Goal: Check status

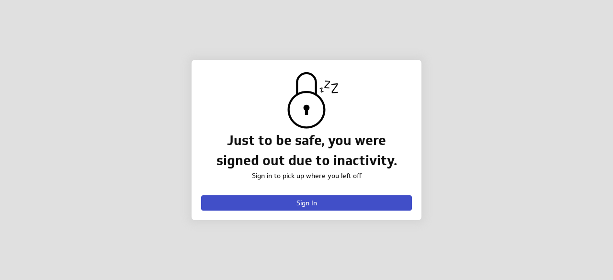
click at [296, 203] on span "Sign In" at bounding box center [306, 203] width 21 height 9
click at [298, 202] on span "Sign In" at bounding box center [306, 203] width 21 height 9
click at [287, 199] on button "Sign In" at bounding box center [306, 202] width 211 height 15
click at [272, 202] on button "Sign In" at bounding box center [306, 202] width 211 height 15
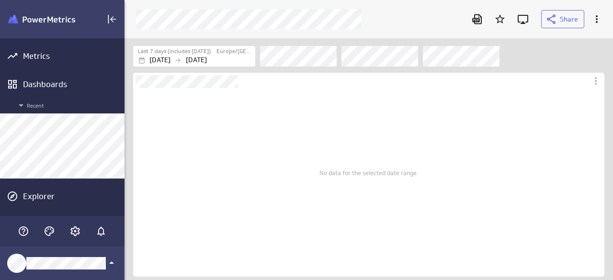
scroll to position [845, 489]
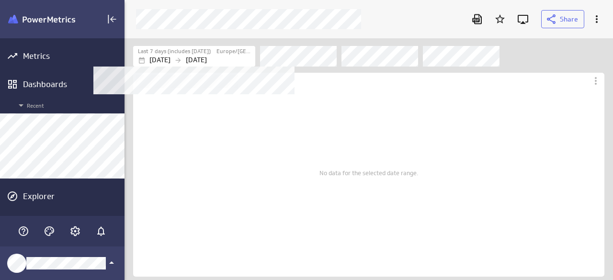
click at [207, 56] on p "[DATE]" at bounding box center [196, 60] width 21 height 10
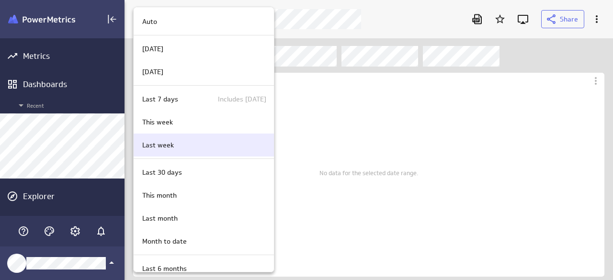
click at [183, 143] on div "Last week" at bounding box center [202, 145] width 128 height 10
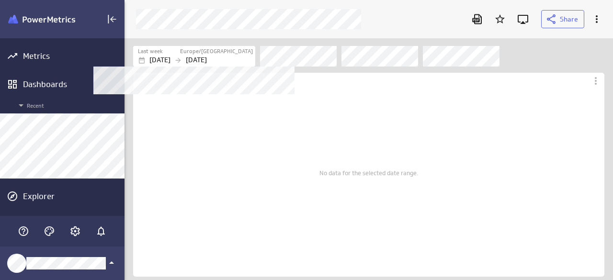
click at [229, 54] on label "Europe/[GEOGRAPHIC_DATA]" at bounding box center [216, 51] width 73 height 8
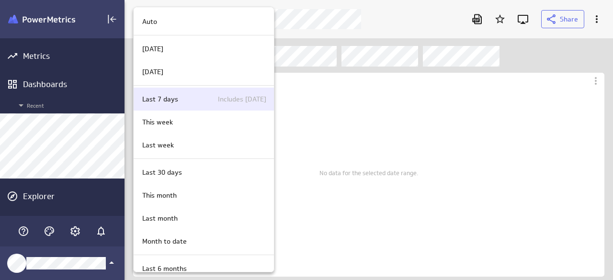
click at [211, 98] on p "Includes [DATE]" at bounding box center [235, 99] width 61 height 10
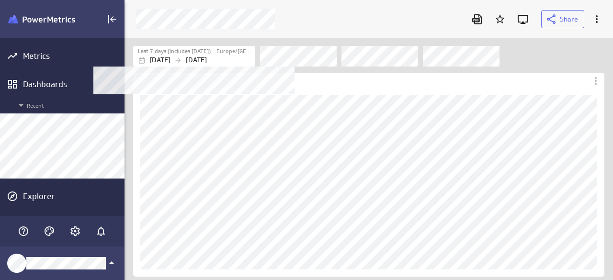
click at [220, 51] on label "Europe/[GEOGRAPHIC_DATA]" at bounding box center [234, 51] width 36 height 8
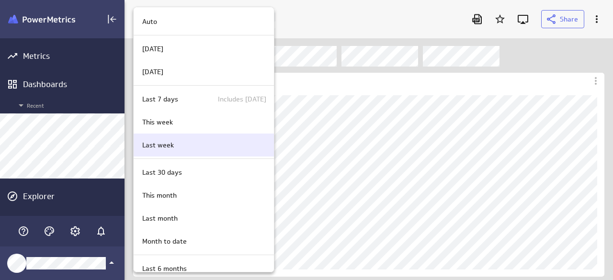
click at [185, 150] on div "Last week" at bounding box center [204, 145] width 140 height 23
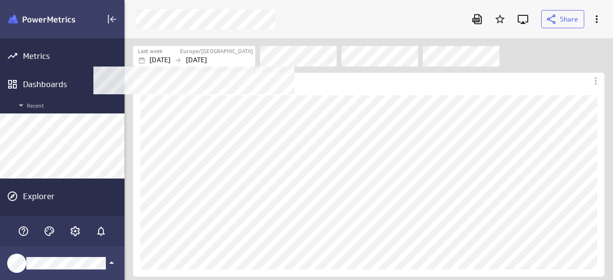
click at [207, 60] on p "[DATE]" at bounding box center [196, 60] width 21 height 10
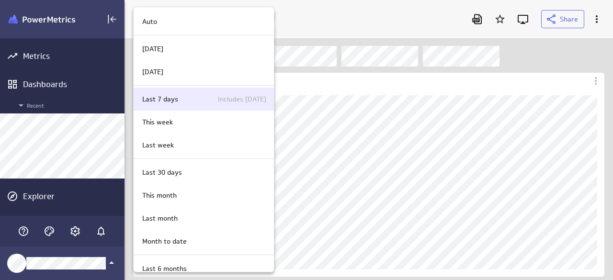
click at [189, 97] on div "Last 7 days Includes [DATE]" at bounding box center [202, 99] width 128 height 10
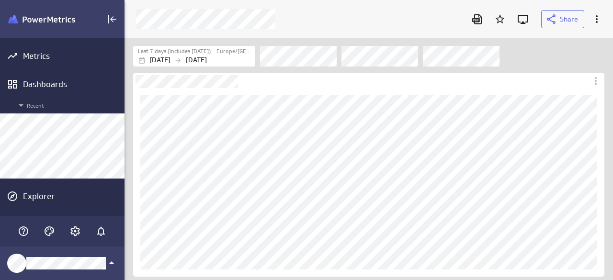
click at [532, 54] on div "Filters" at bounding box center [432, 55] width 344 height 21
